Goal: Information Seeking & Learning: Learn about a topic

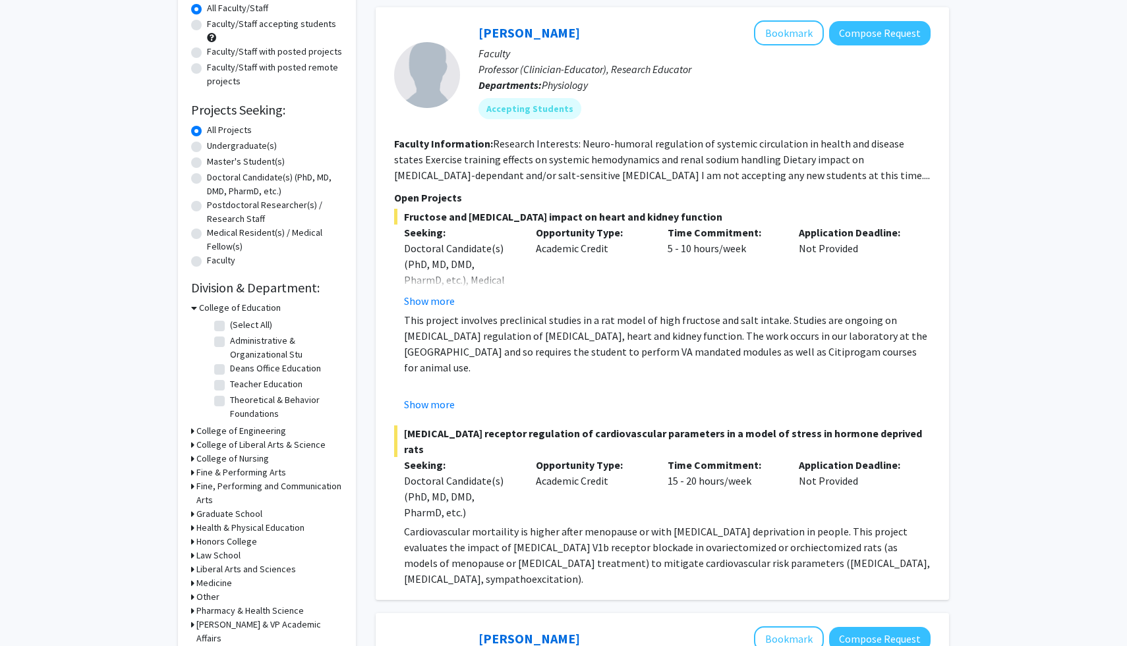
scroll to position [122, 0]
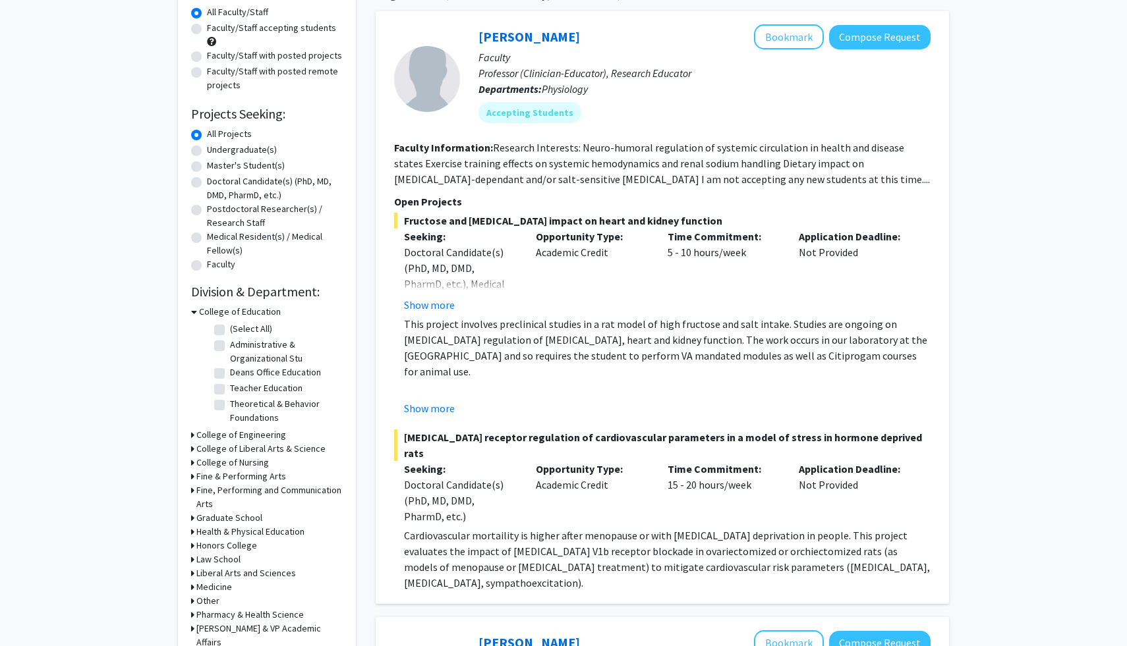
click at [207, 148] on label "Undergraduate(s)" at bounding box center [242, 150] width 70 height 14
click at [207, 148] on input "Undergraduate(s)" at bounding box center [211, 147] width 9 height 9
radio input "true"
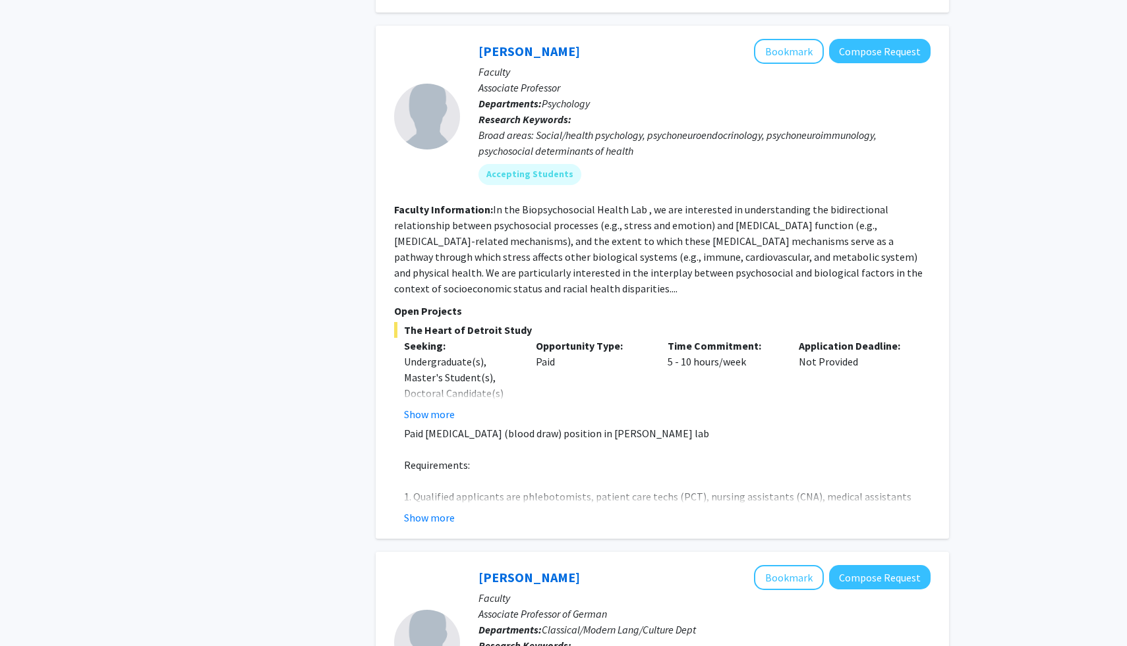
scroll to position [3023, 0]
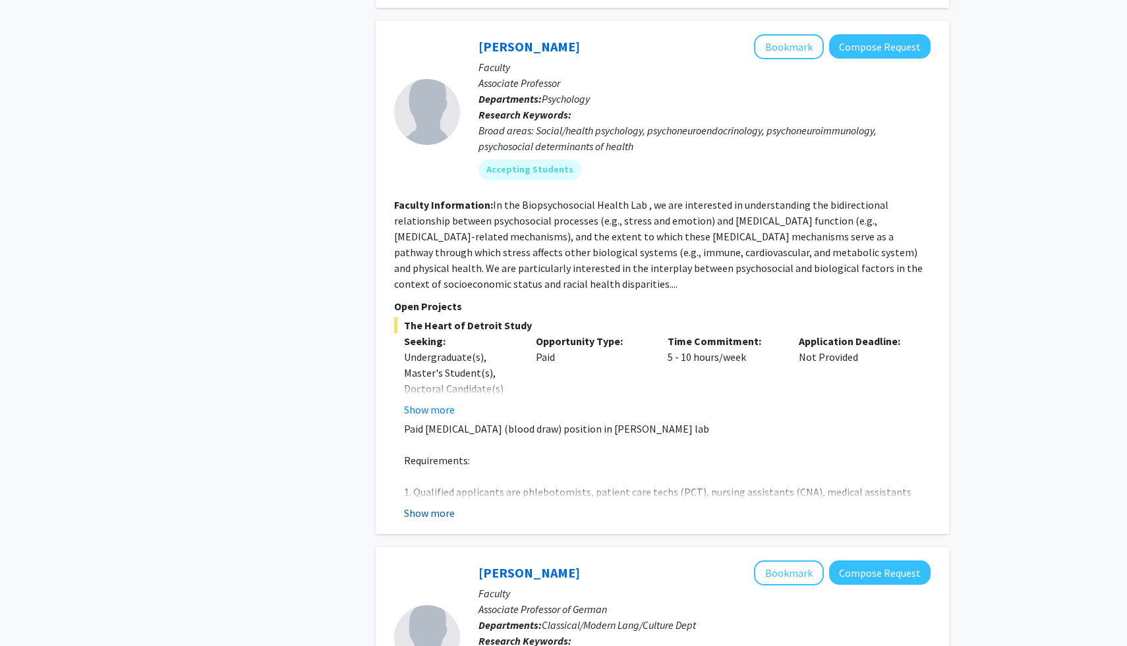
click at [428, 505] on button "Show more" at bounding box center [429, 513] width 51 height 16
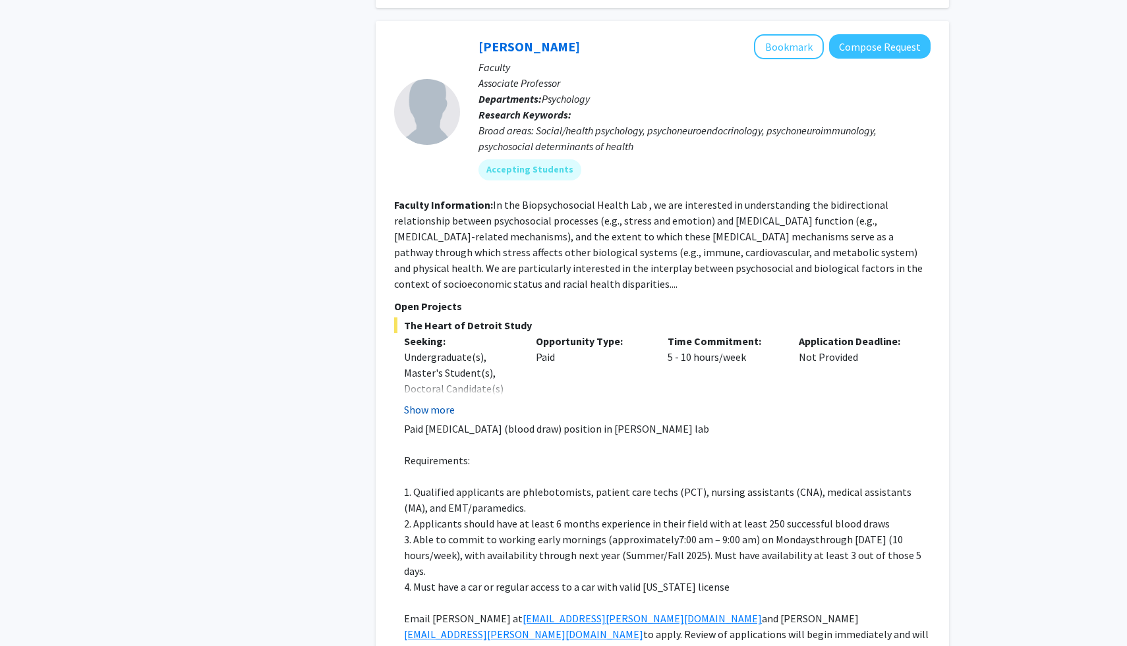
click at [434, 402] on button "Show more" at bounding box center [429, 410] width 51 height 16
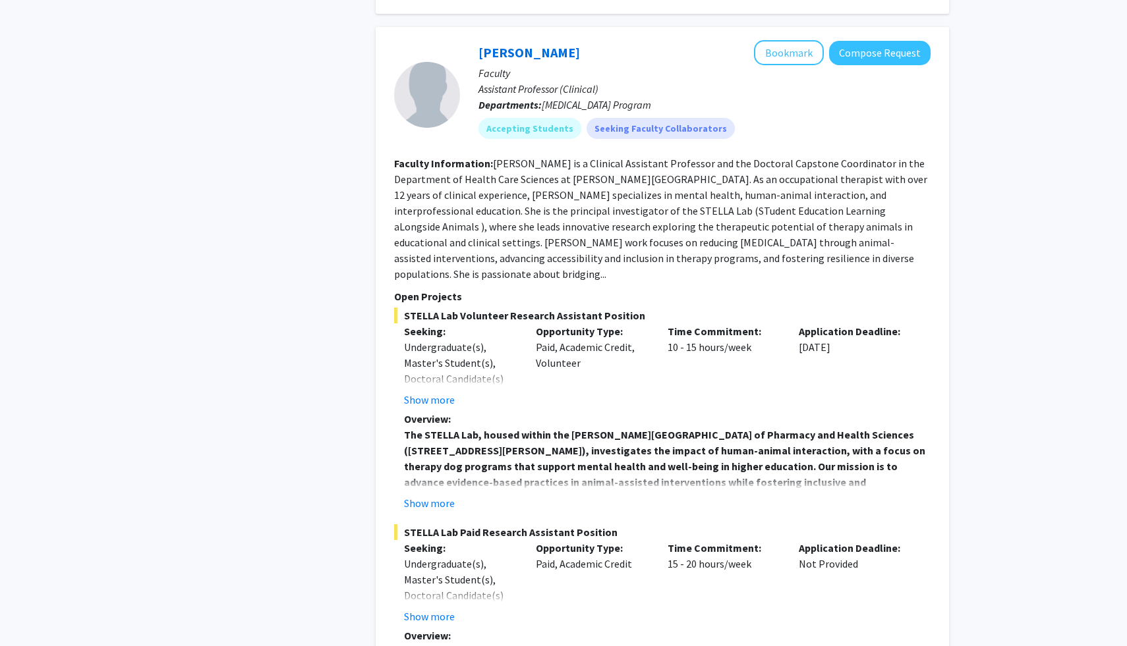
scroll to position [5553, 0]
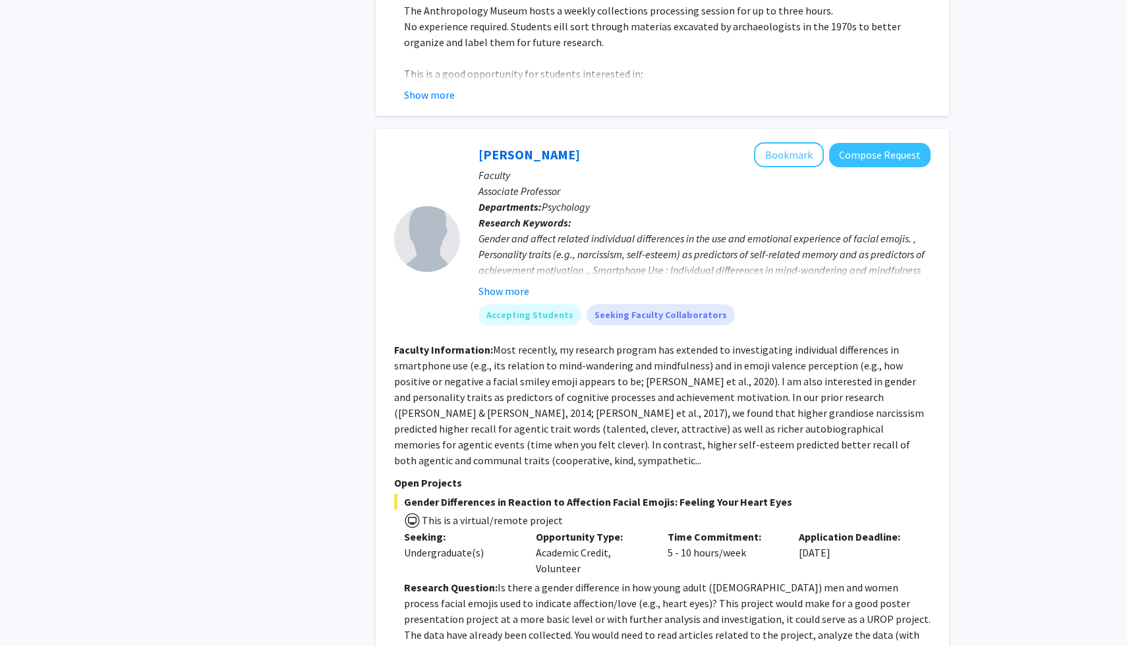
scroll to position [1230, 0]
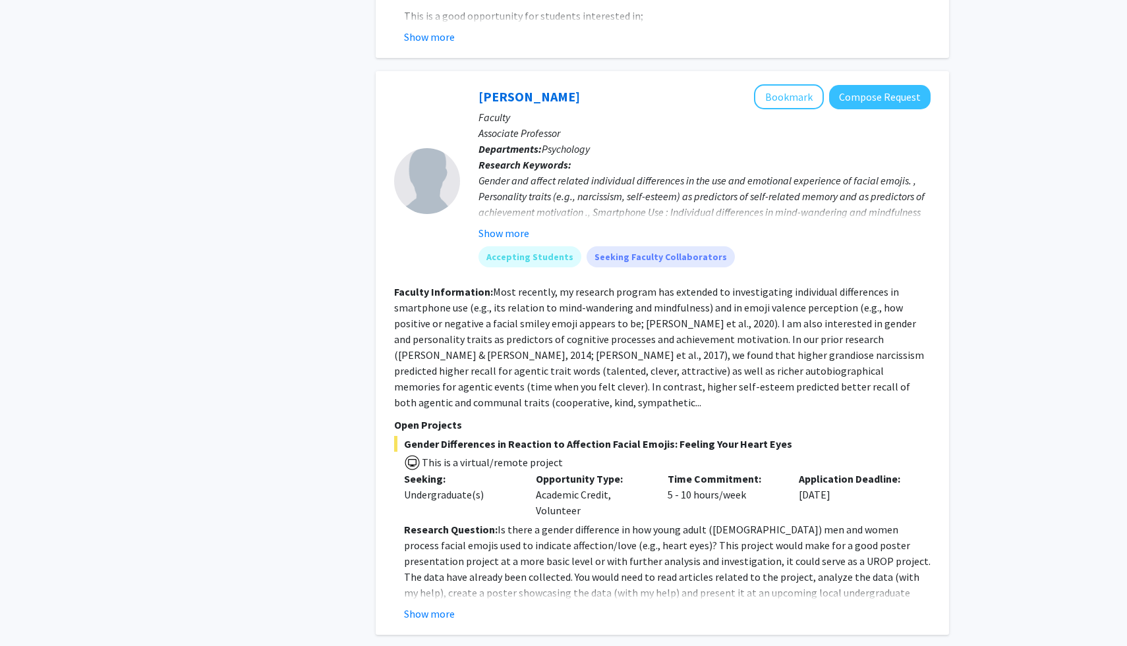
click at [468, 524] on p "Research Question: Is there a gender difference in how young adult ([DEMOGRAPHI…" at bounding box center [667, 569] width 526 height 95
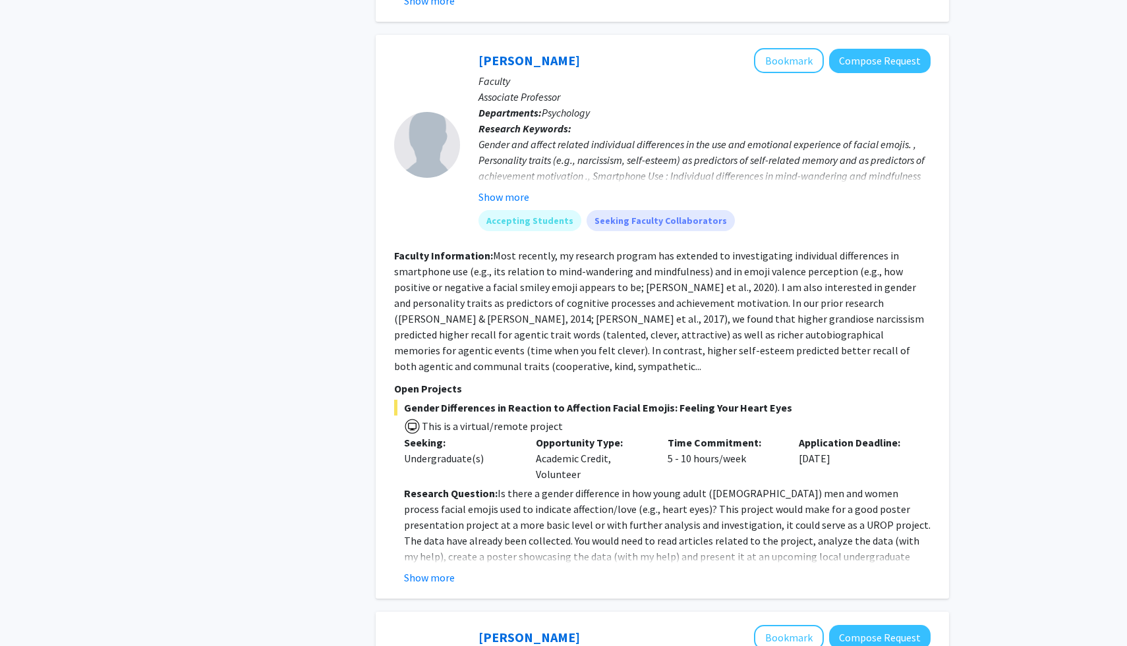
scroll to position [1272, 0]
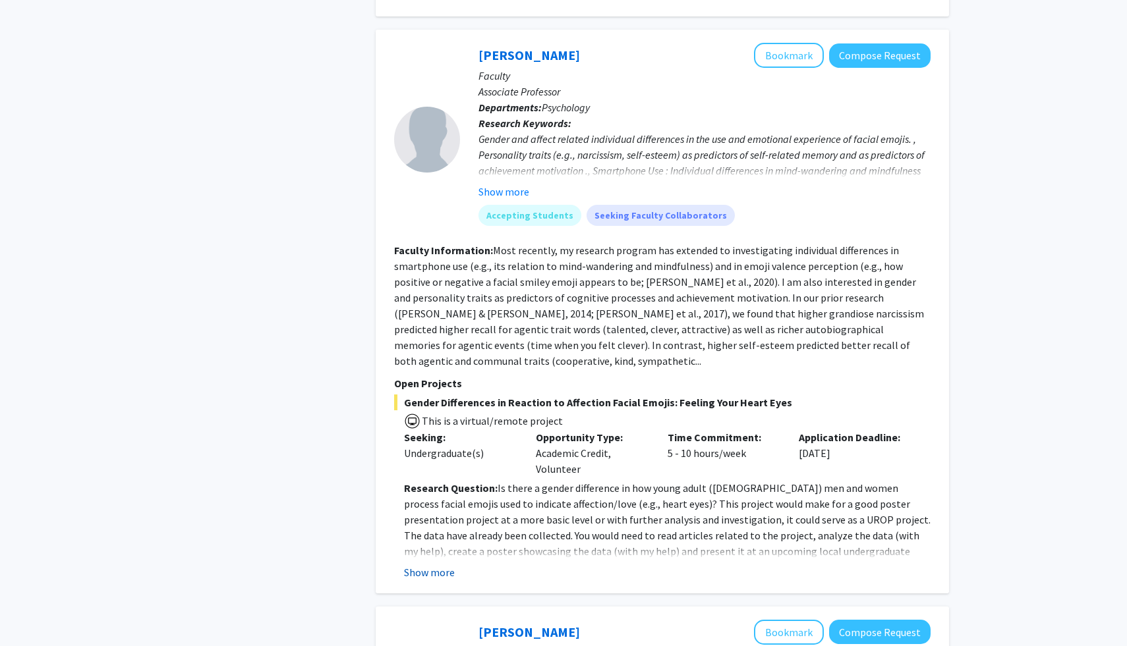
click at [416, 565] on button "Show more" at bounding box center [429, 573] width 51 height 16
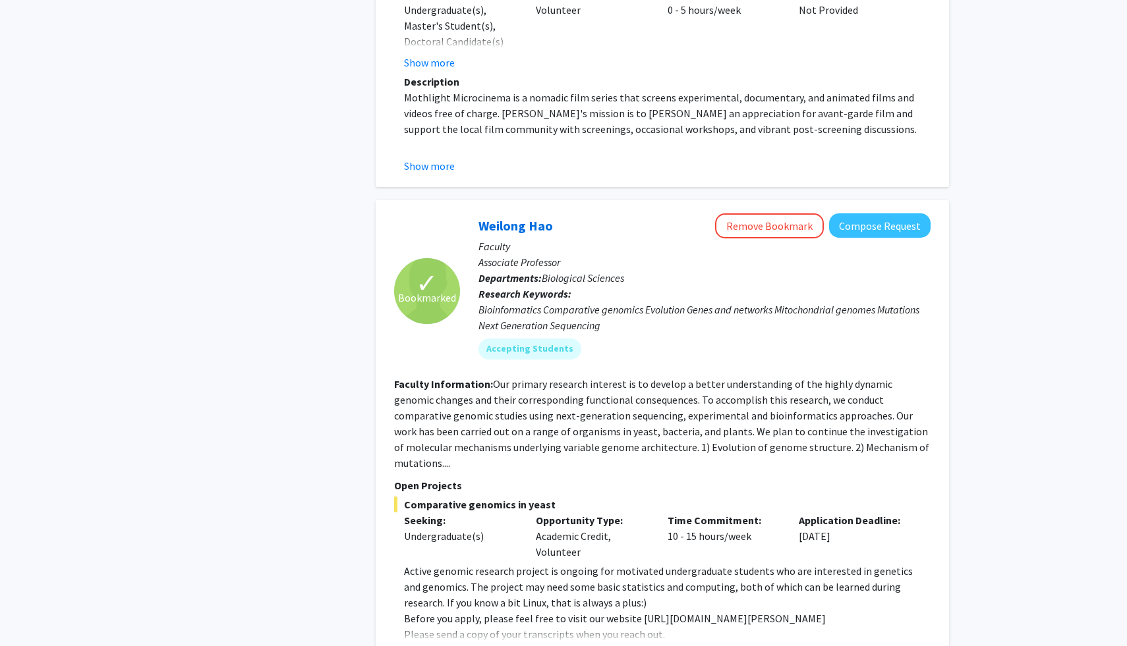
scroll to position [4076, 0]
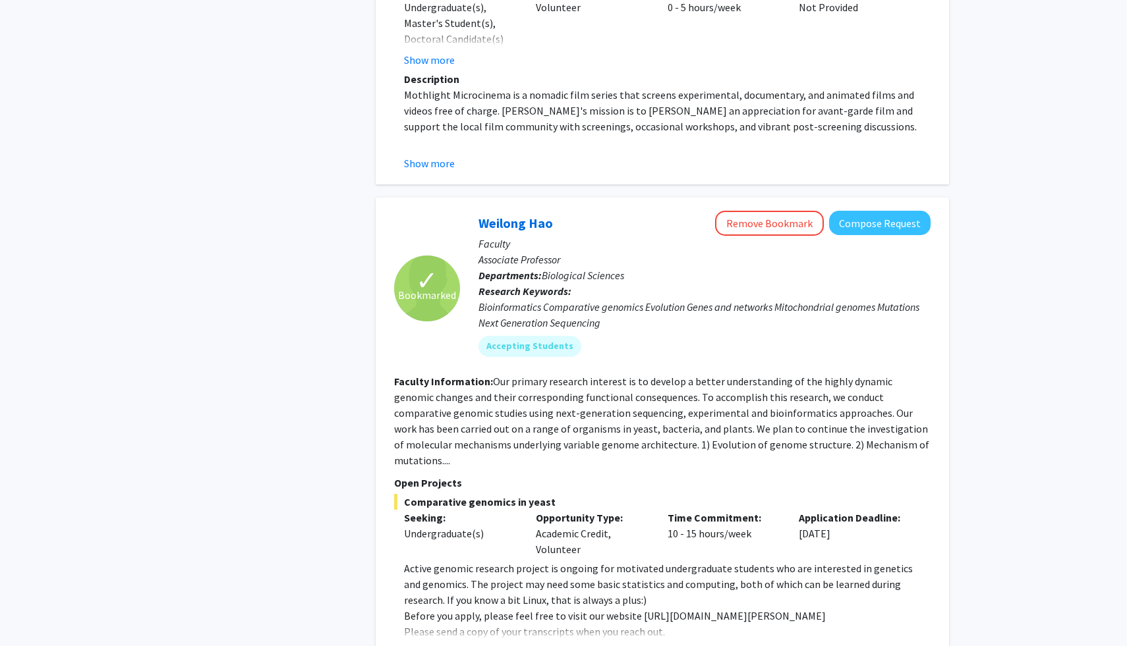
click at [435, 645] on button "Show more" at bounding box center [429, 653] width 51 height 16
drag, startPoint x: 634, startPoint y: 507, endPoint x: 767, endPoint y: 512, distance: 133.2
click at [767, 608] on p "Before you apply, please feel free to visit our website [URL][DOMAIN_NAME][PERS…" at bounding box center [667, 616] width 526 height 16
copy p "[URL][DOMAIN_NAME][PERSON_NAME]"
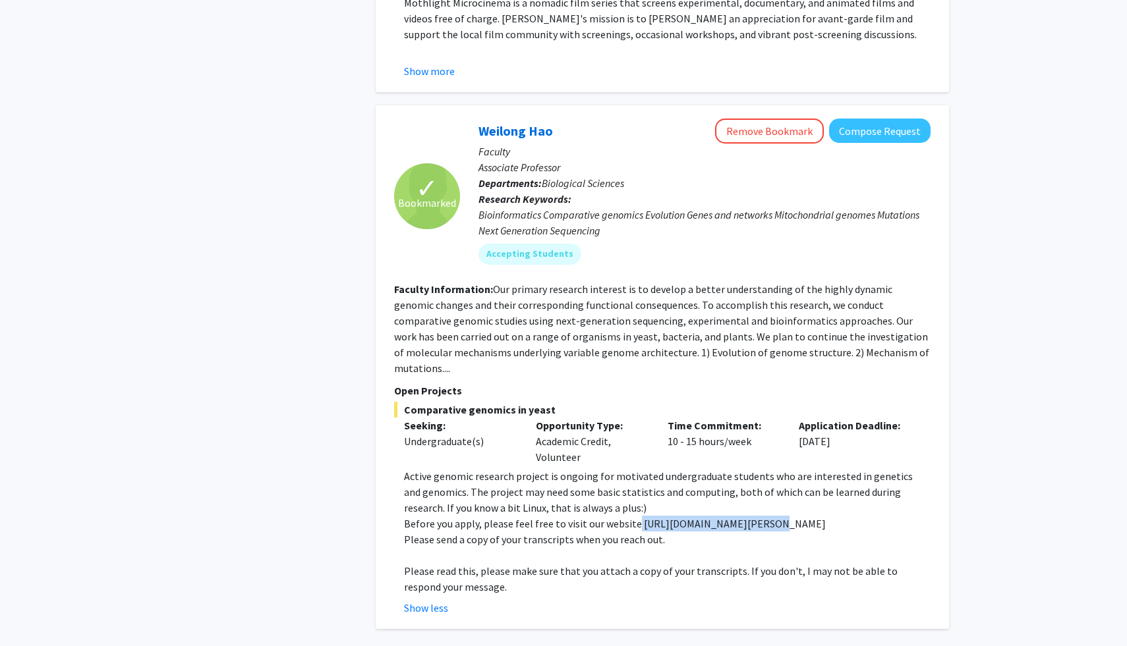
scroll to position [4186, 0]
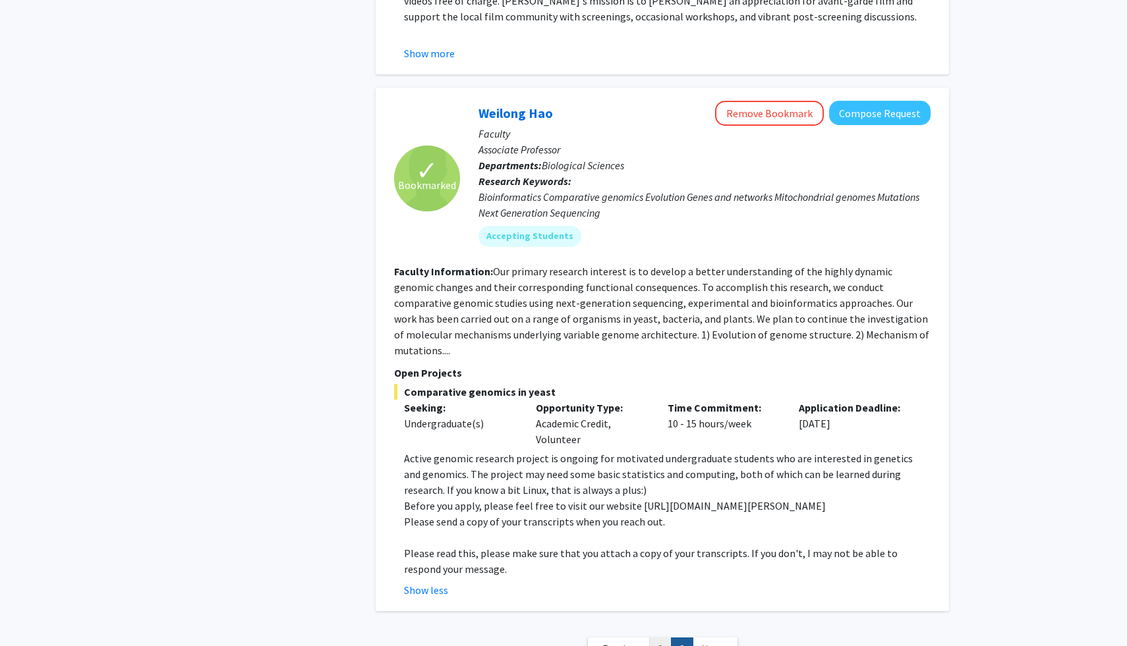
click at [660, 638] on link "1" at bounding box center [660, 649] width 22 height 23
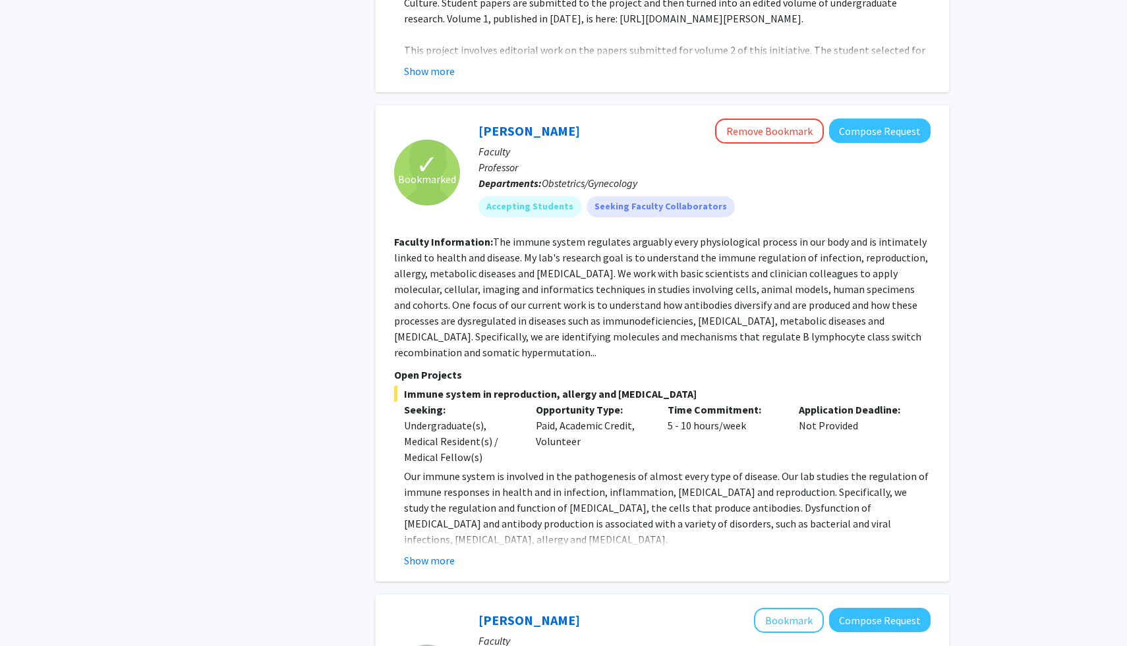
scroll to position [1233, 0]
click at [432, 552] on button "Show more" at bounding box center [429, 560] width 51 height 16
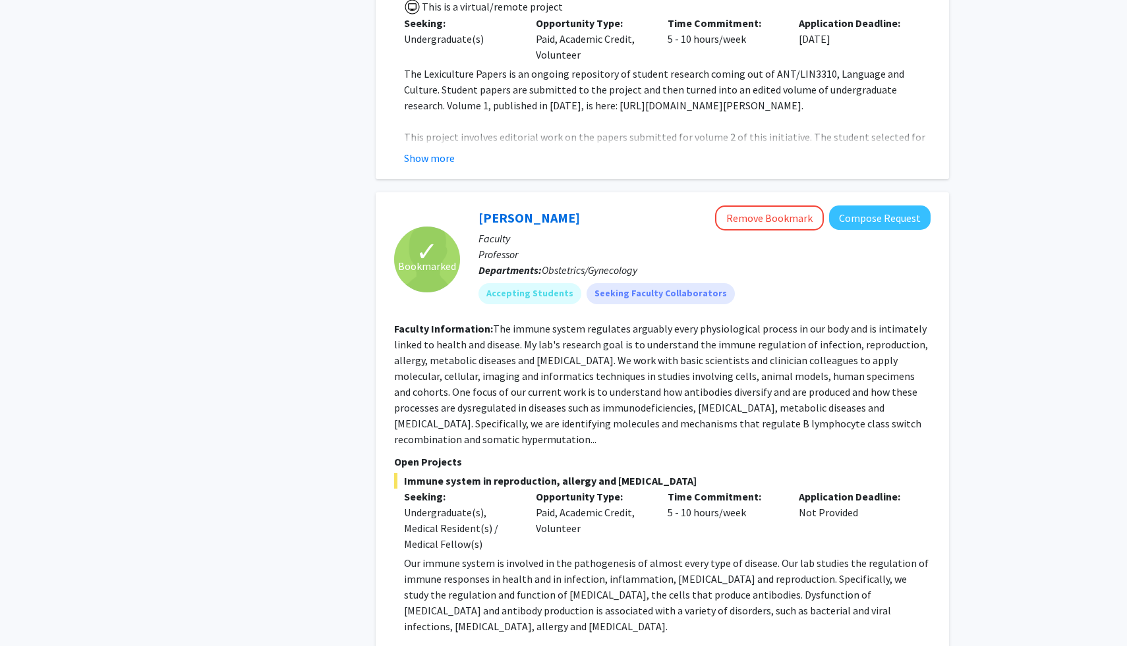
scroll to position [0, 0]
